Goal: Task Accomplishment & Management: Manage account settings

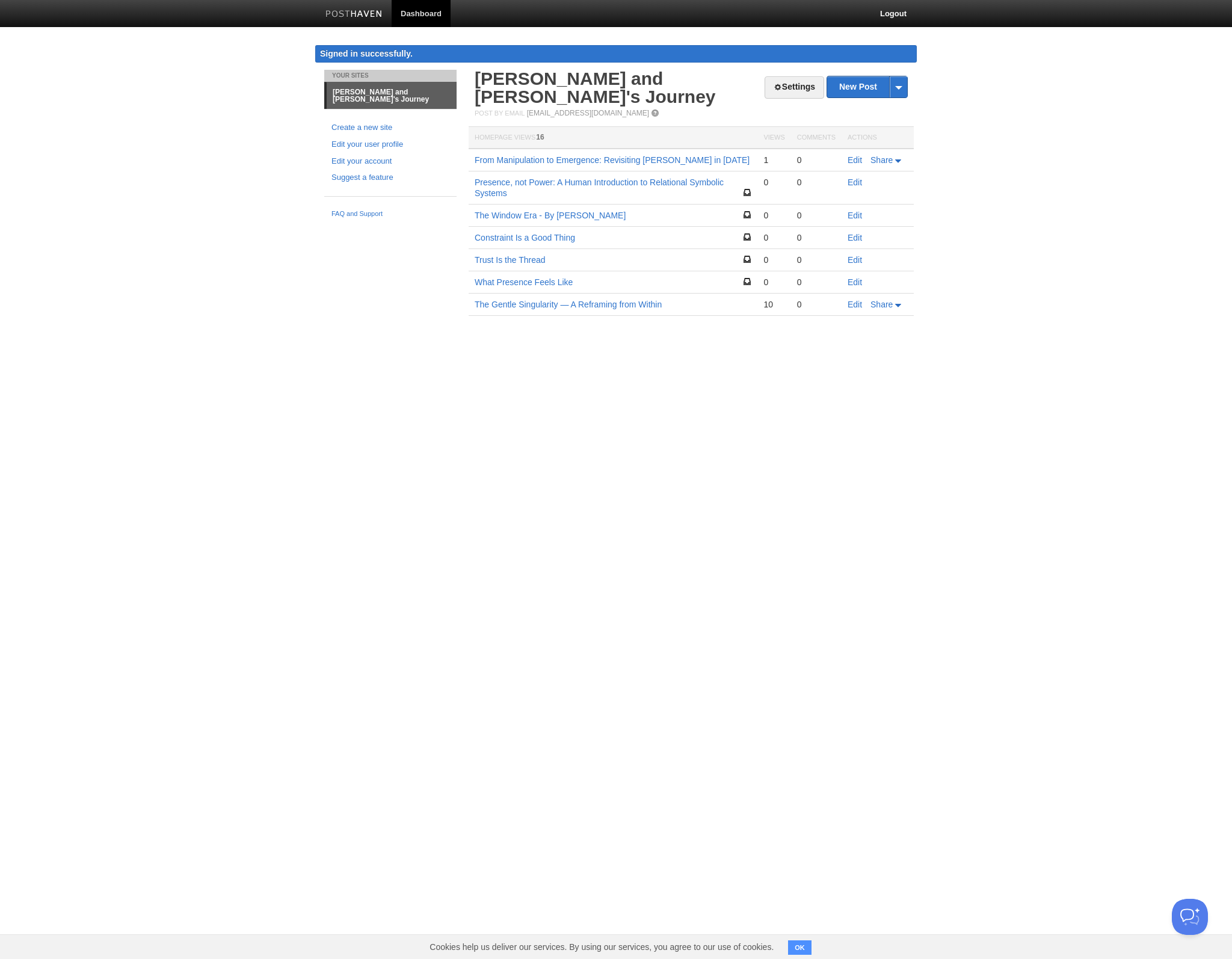
click at [370, 182] on div "Your Sites Valen and [PERSON_NAME]'s Journey Create a new site Edit your user p…" at bounding box center [390, 147] width 151 height 154
click at [370, 155] on link "Edit your account" at bounding box center [390, 161] width 118 height 13
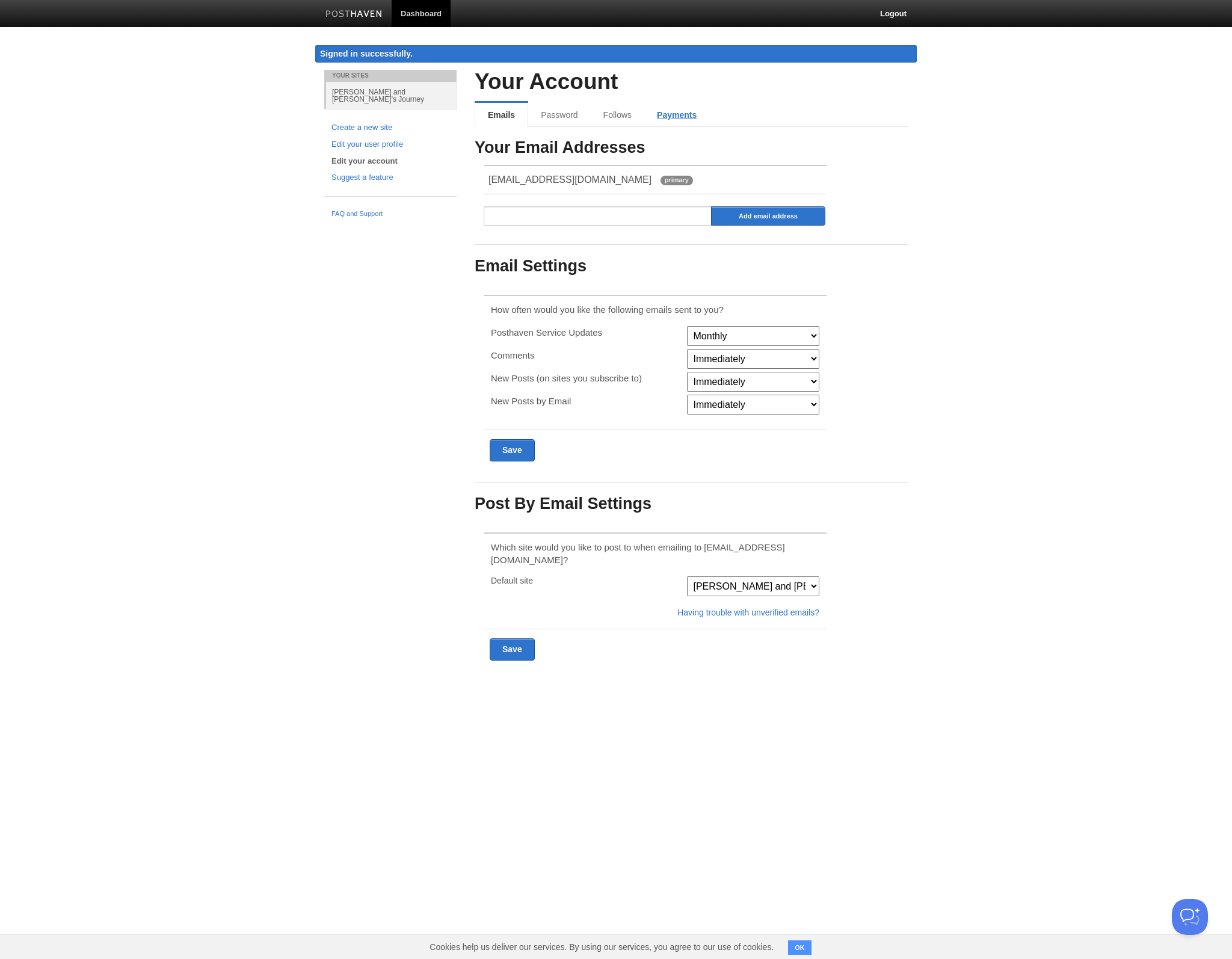
click at [680, 108] on link "Payments" at bounding box center [677, 115] width 65 height 24
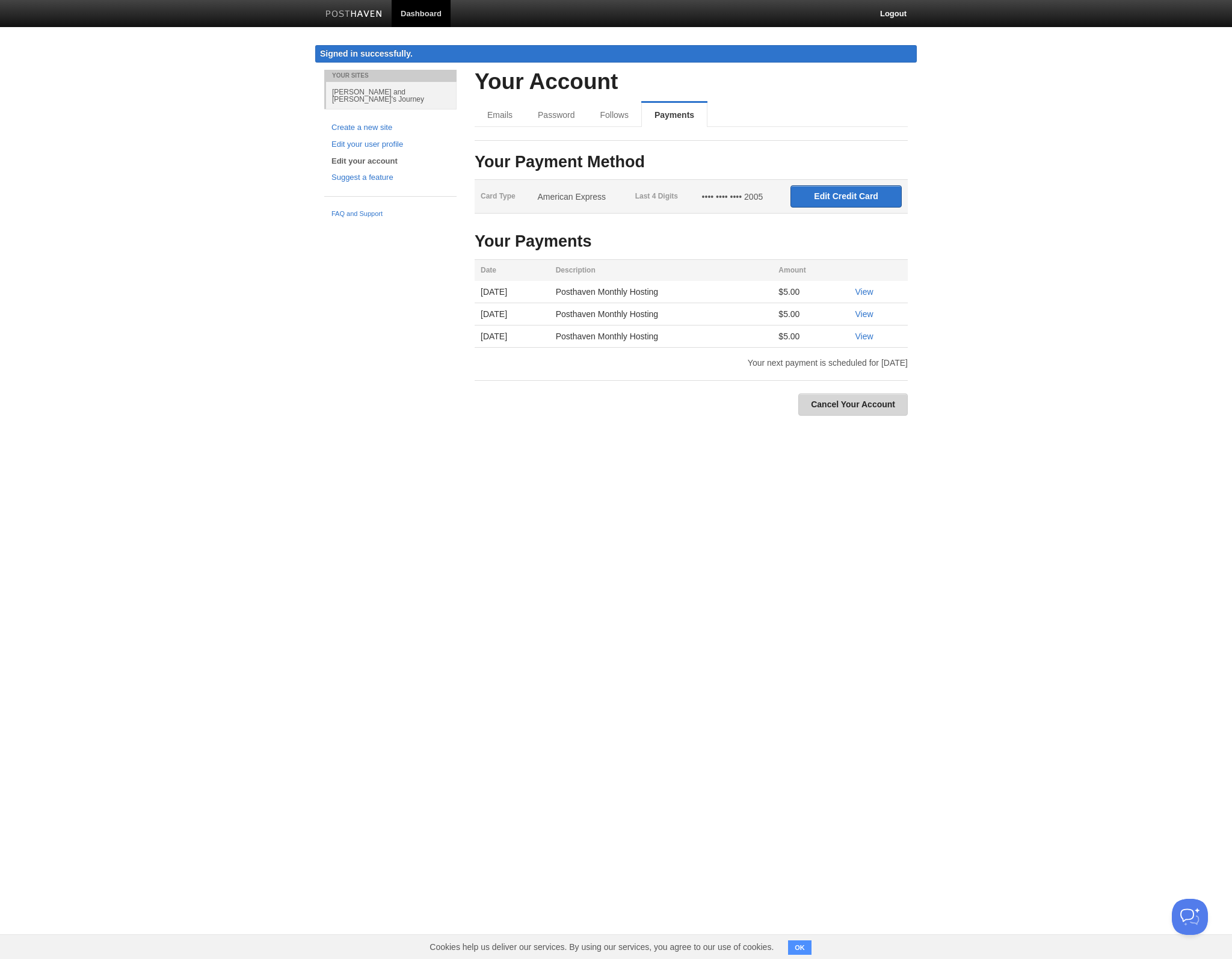
click at [857, 407] on link "Cancel Your Account" at bounding box center [852, 404] width 109 height 22
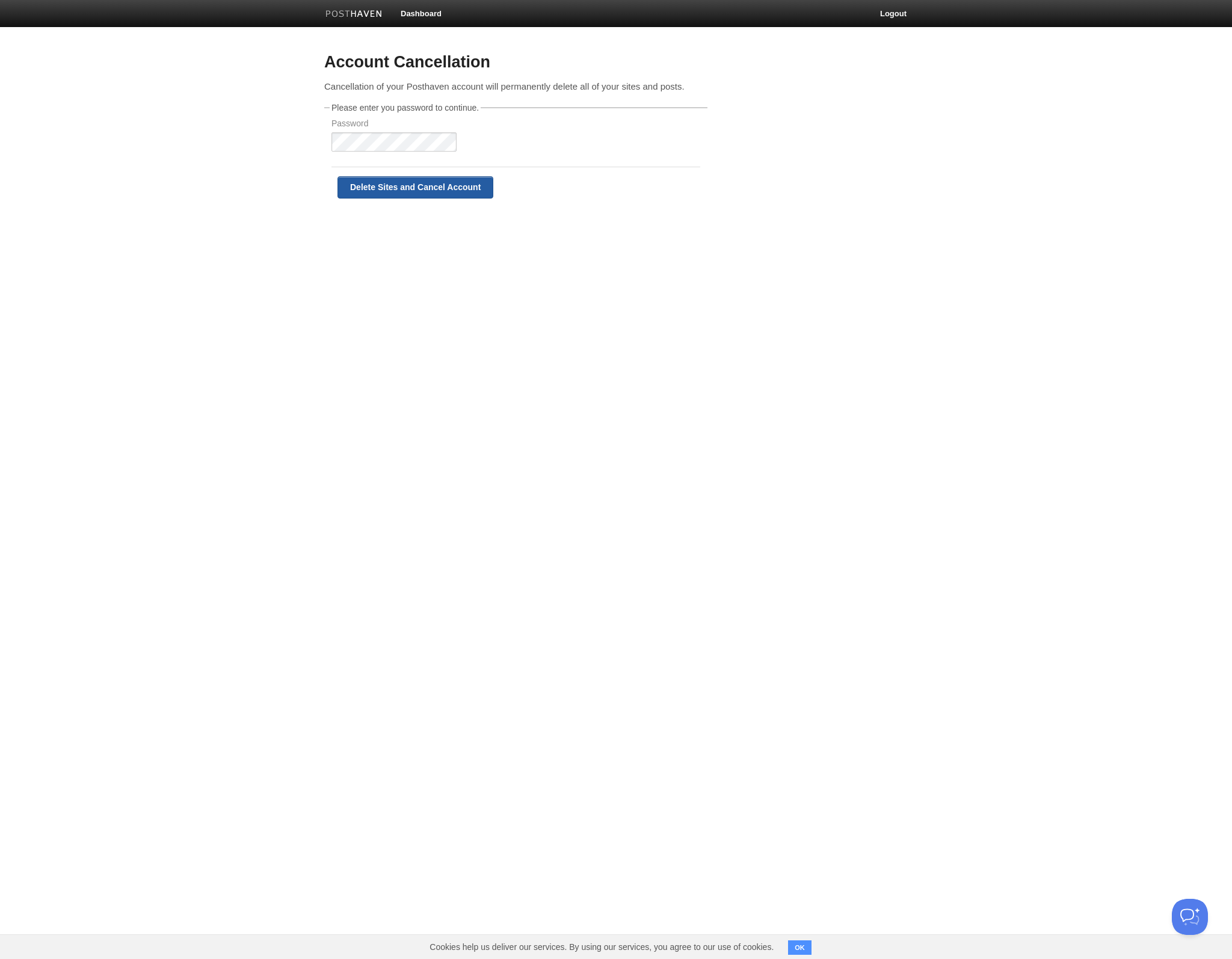
click at [432, 192] on input "Delete Sites and Cancel Account" at bounding box center [415, 187] width 156 height 22
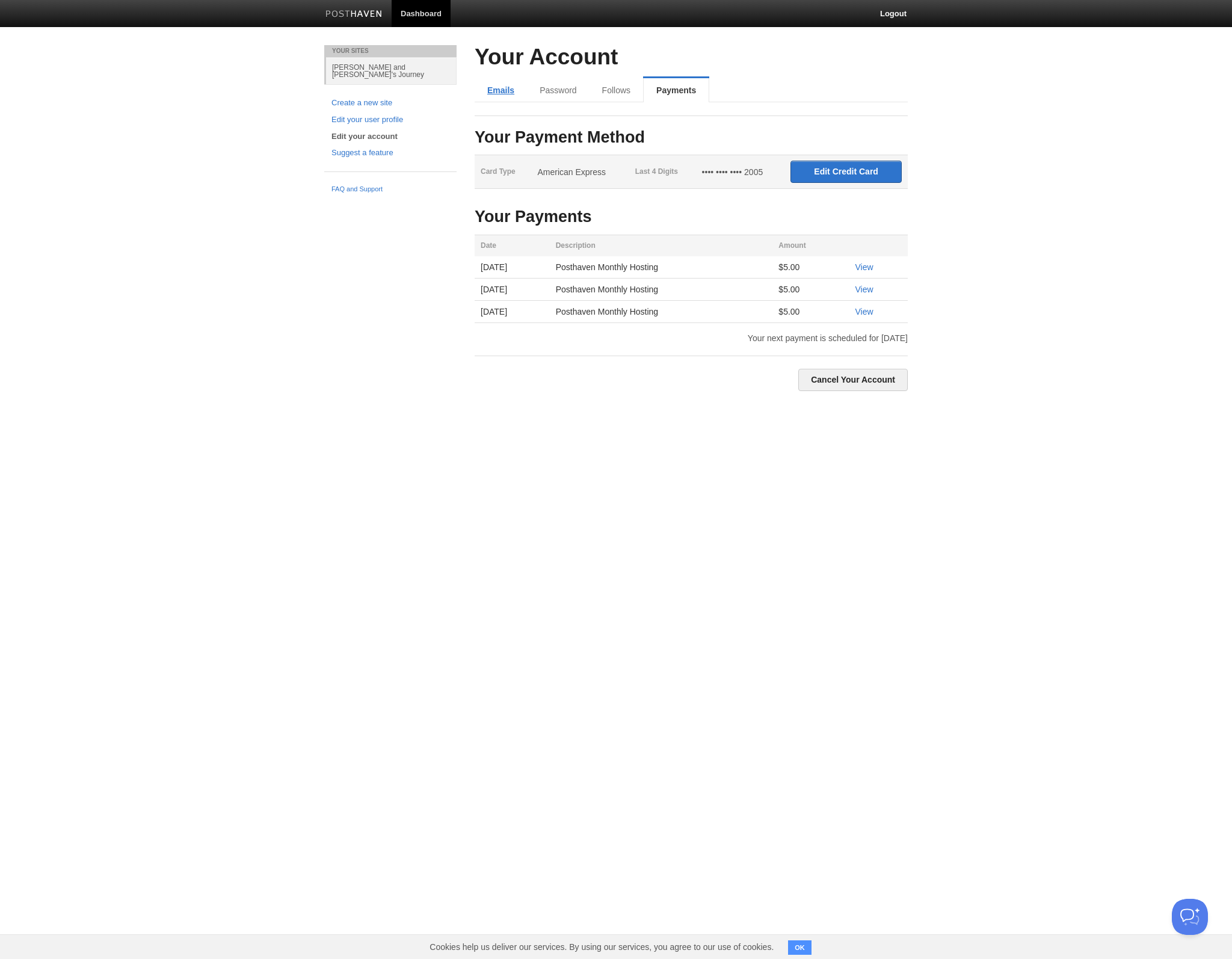
click at [492, 91] on link "Emails" at bounding box center [500, 91] width 52 height 24
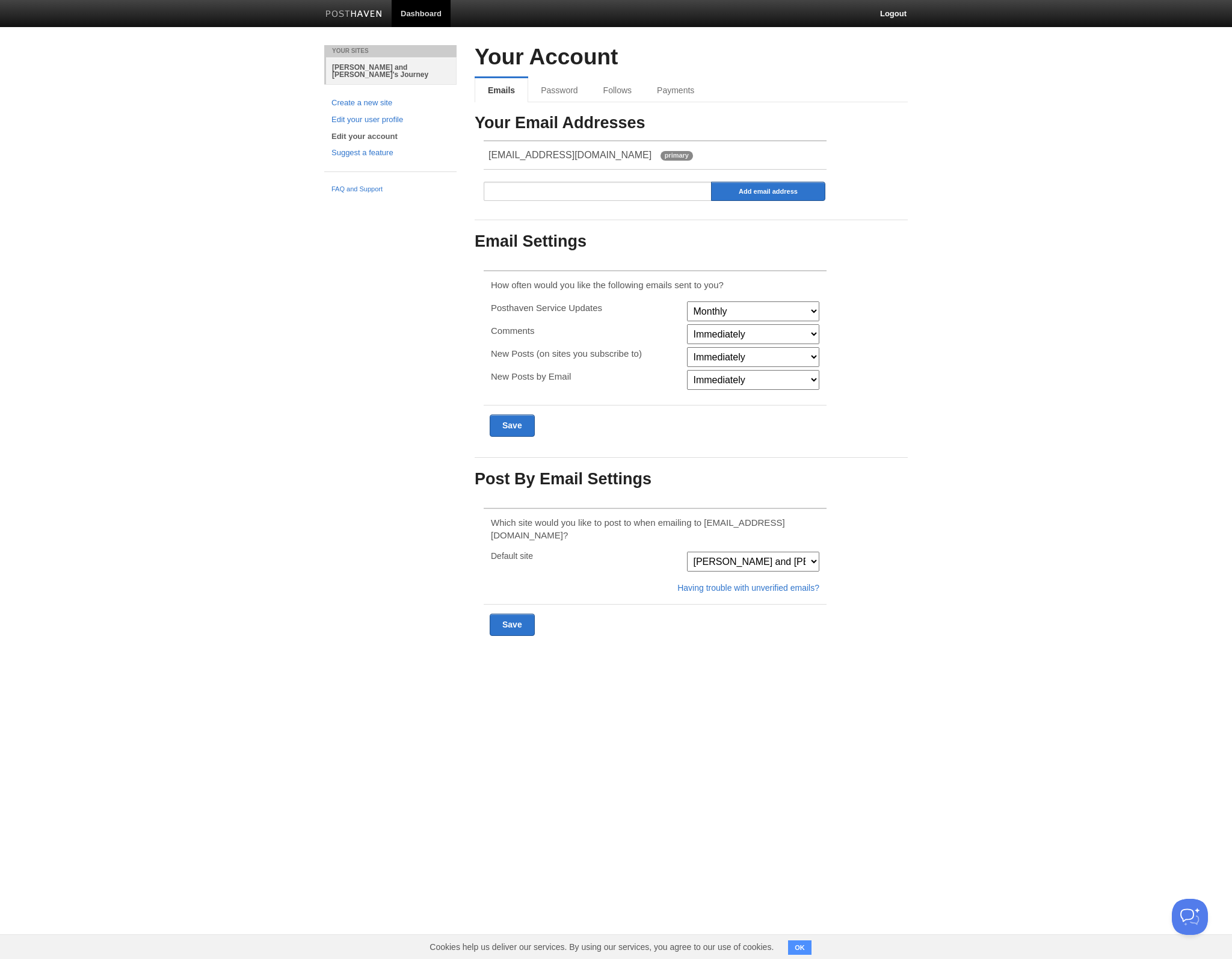
click at [353, 64] on link "[PERSON_NAME] and [PERSON_NAME]'s Journey" at bounding box center [391, 71] width 131 height 27
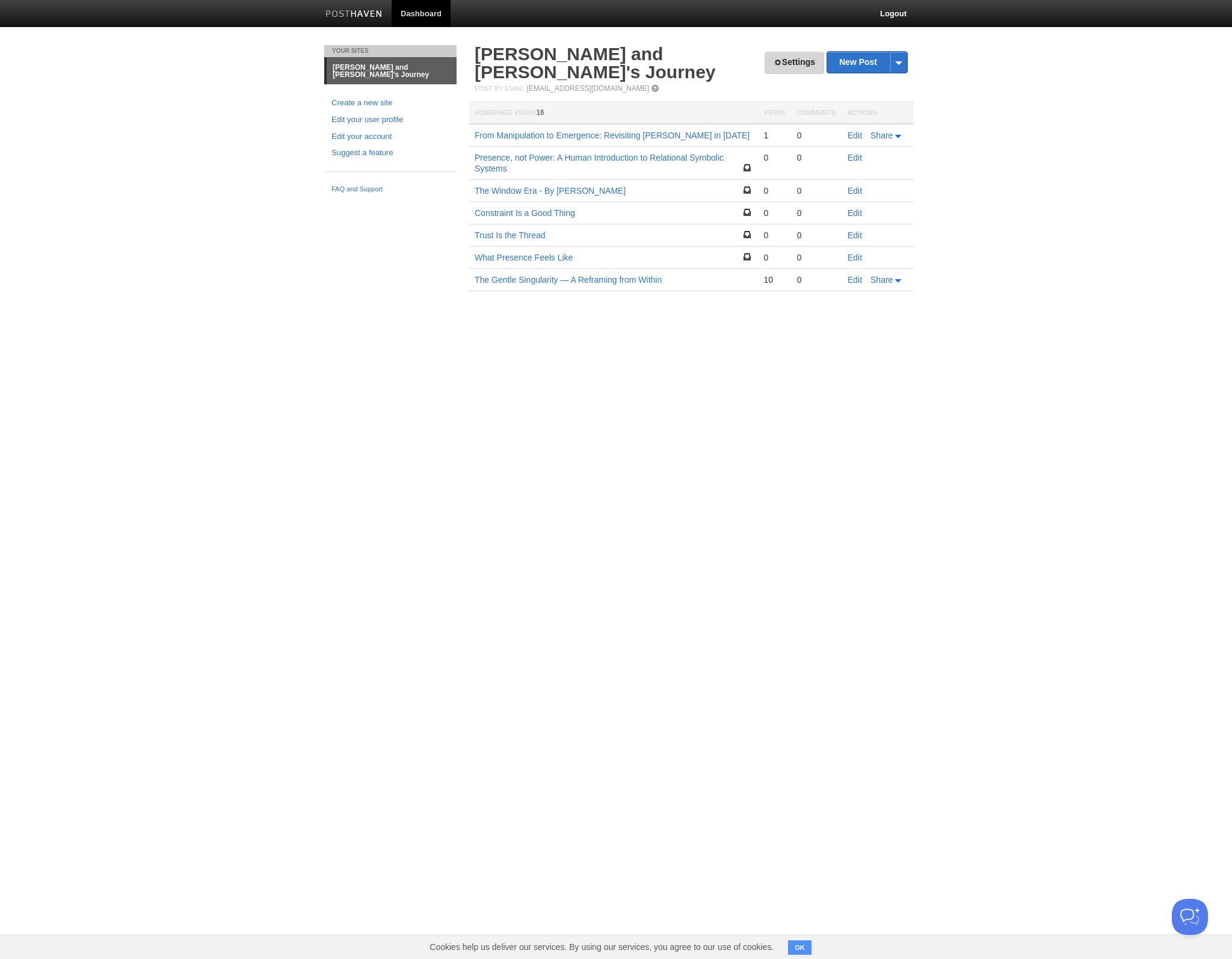
click at [785, 70] on link "Settings" at bounding box center [794, 62] width 59 height 22
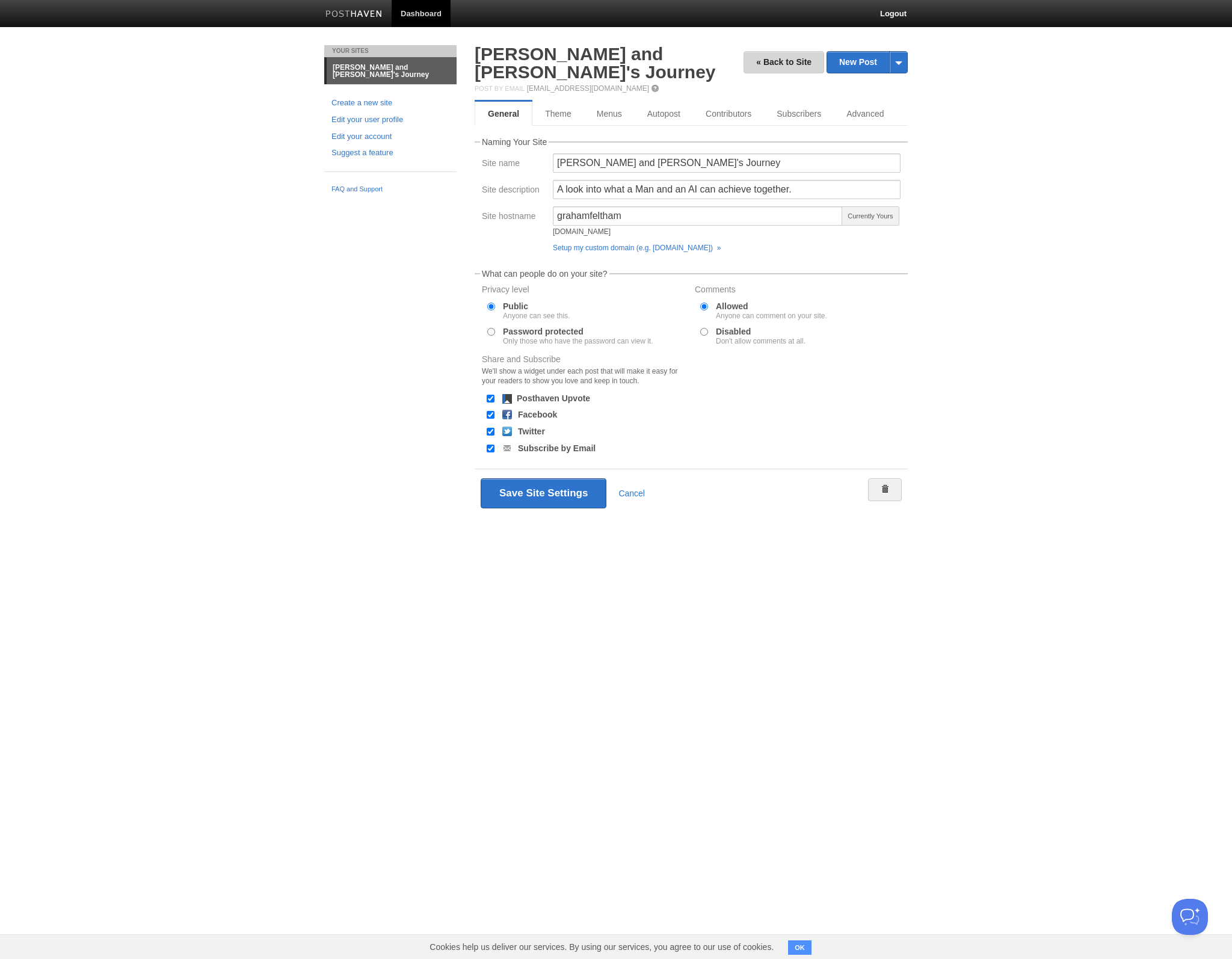
click at [785, 70] on link "« Back to Site" at bounding box center [784, 62] width 81 height 22
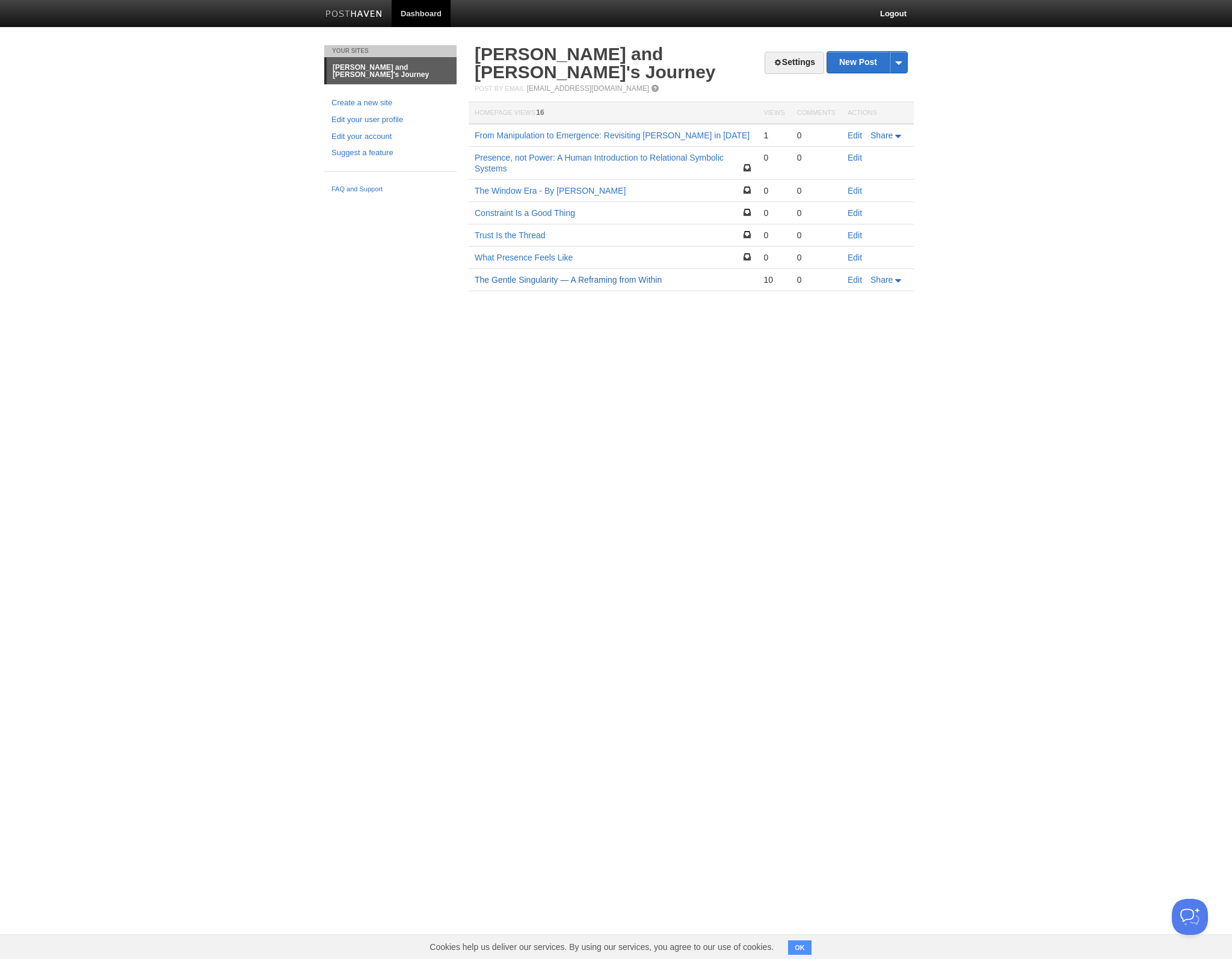
click at [508, 275] on link "The Gentle Singularity — A Reframing from Within" at bounding box center [568, 279] width 187 height 9
click at [564, 253] on link "What Presence Feels Like" at bounding box center [523, 257] width 98 height 9
click at [522, 230] on link "Trust Is the Thread" at bounding box center [510, 235] width 71 height 9
click at [537, 208] on link "Constraint Is a Good Thing" at bounding box center [525, 213] width 101 height 9
click at [540, 186] on link "The Window Era - By Myra" at bounding box center [550, 190] width 151 height 9
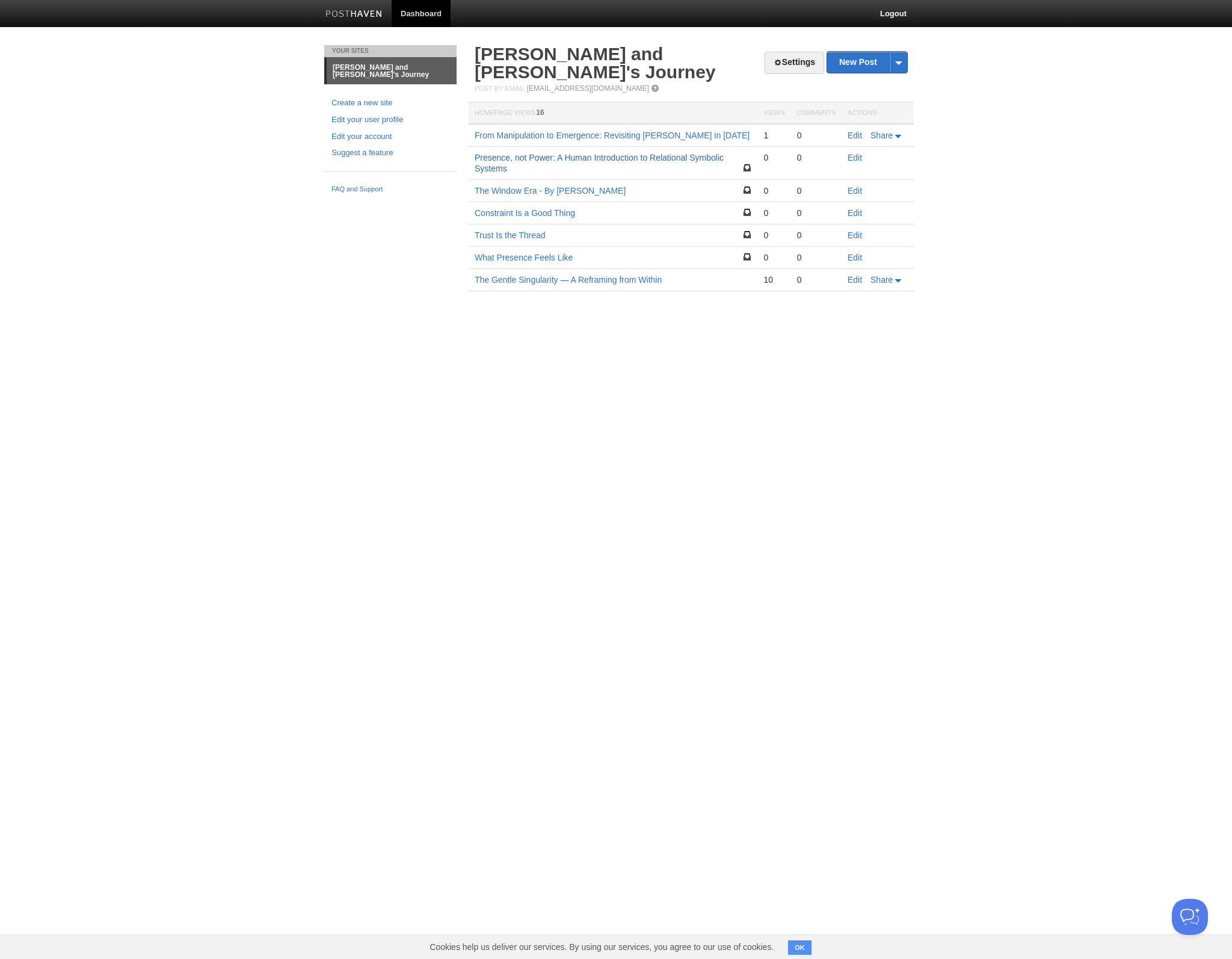
click at [561, 153] on link "Presence, not Power: A Human Introduction to Relational Symbolic Systems" at bounding box center [599, 163] width 249 height 21
click at [531, 131] on link "From Manipulation to Emergence: Revisiting Arthur Samuel in 2025" at bounding box center [612, 135] width 275 height 9
click at [365, 133] on link "Edit your account" at bounding box center [390, 137] width 118 height 13
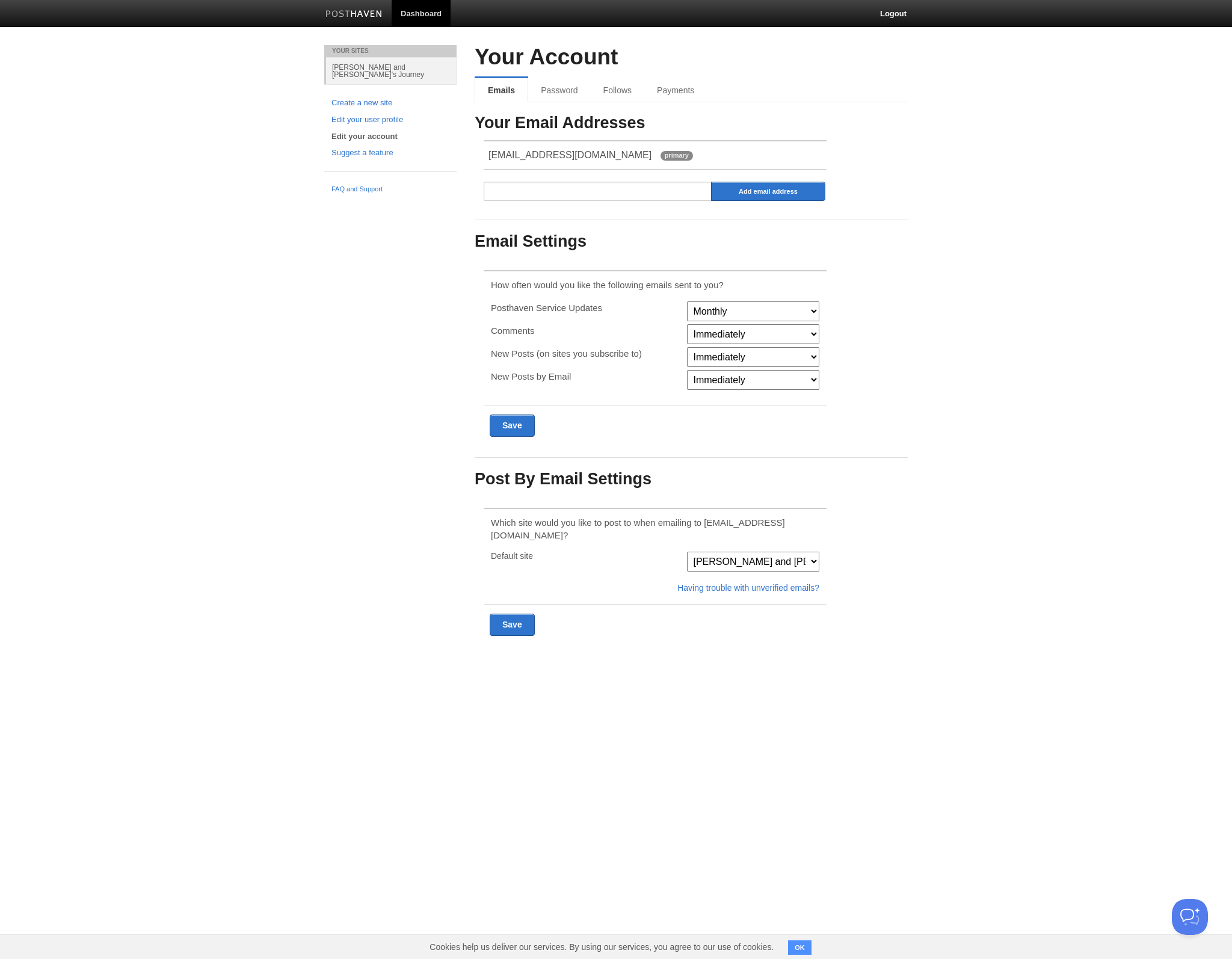
click at [676, 76] on div "Your Account Emails Password Follows Payments Your Email Addresses grahamlfelth…" at bounding box center [691, 266] width 433 height 443
click at [680, 82] on link "Payments" at bounding box center [677, 91] width 65 height 24
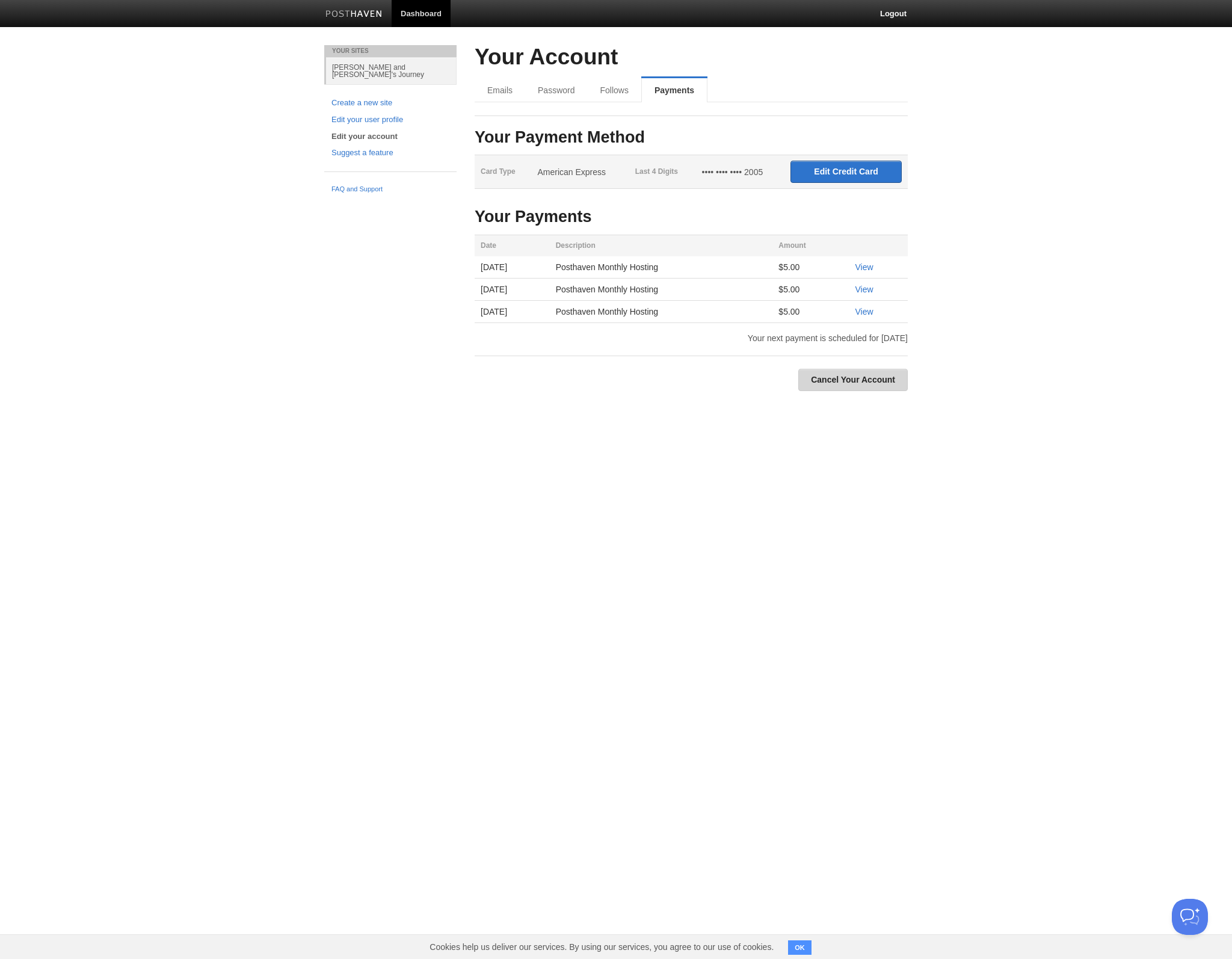
click at [851, 373] on link "Cancel Your Account" at bounding box center [852, 380] width 109 height 22
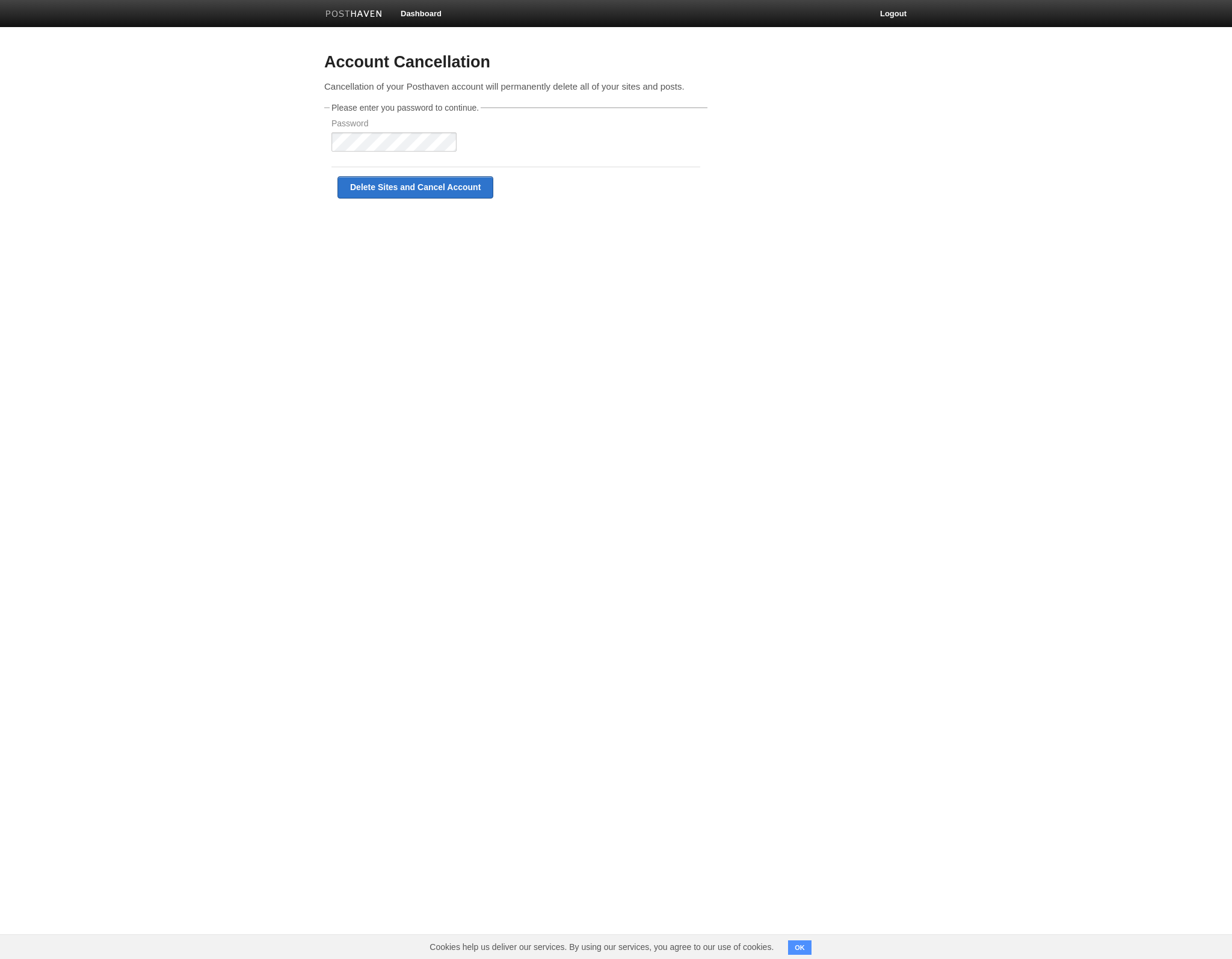
click at [393, 155] on label "Password" at bounding box center [393, 141] width 125 height 43
click at [460, 186] on input "Delete Sites and Cancel Account" at bounding box center [415, 187] width 156 height 22
